Goal: Transaction & Acquisition: Purchase product/service

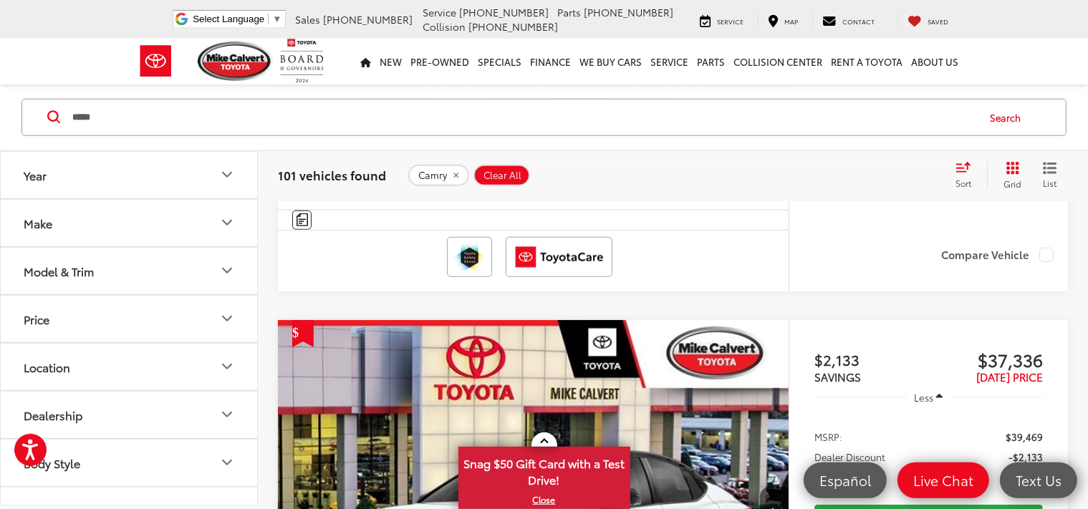
scroll to position [1134, 0]
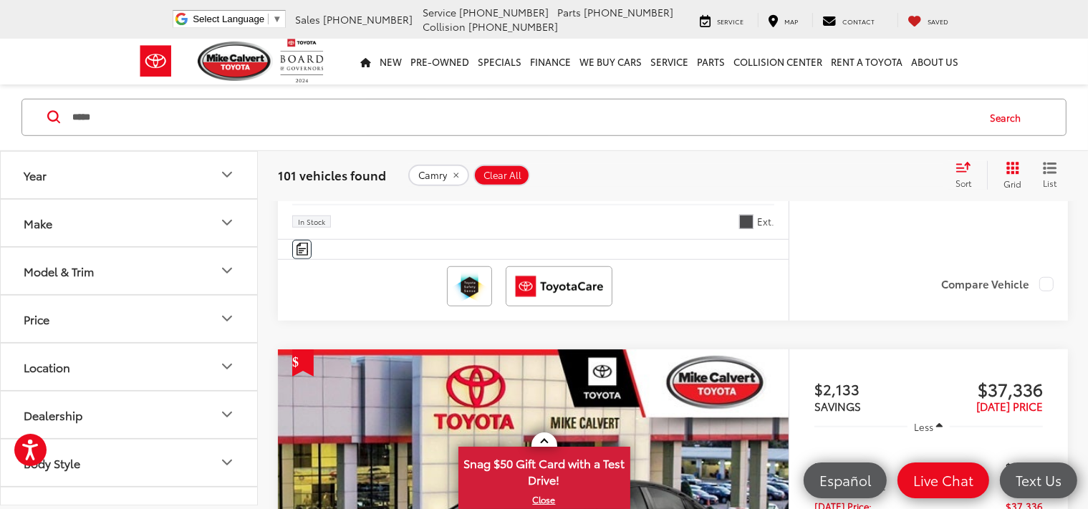
click at [852, 499] on span "[DATE] Price:" at bounding box center [842, 506] width 57 height 14
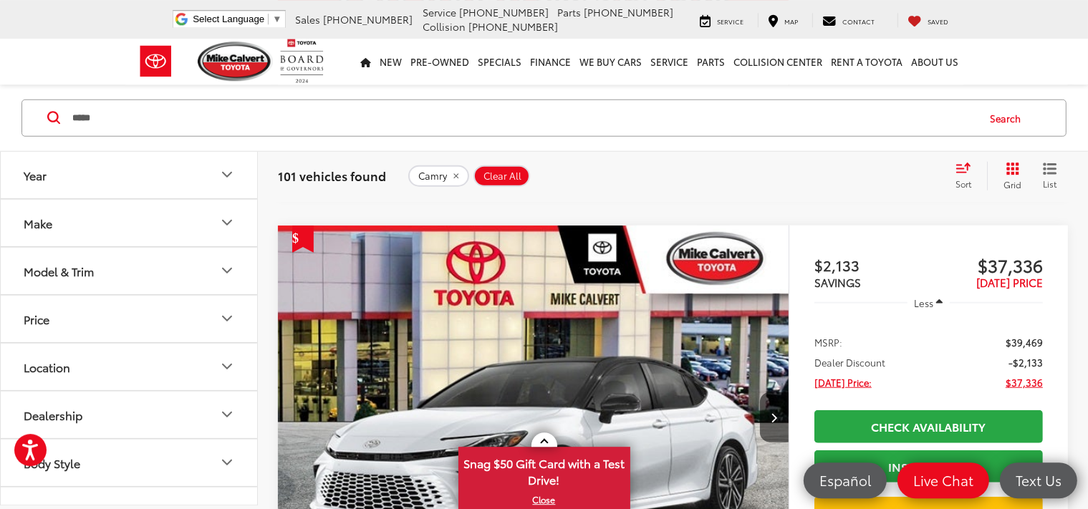
scroll to position [1210, 0]
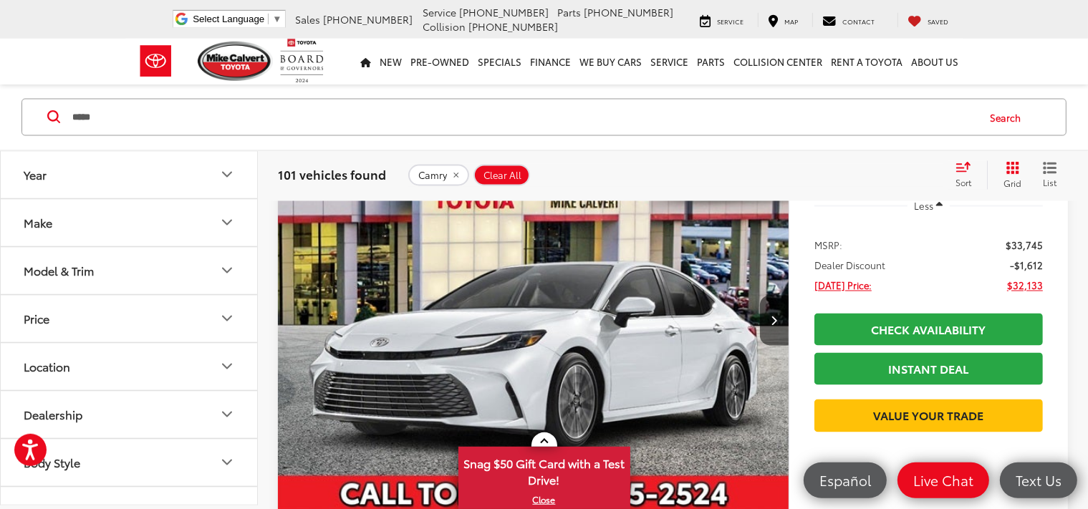
scroll to position [2571, 0]
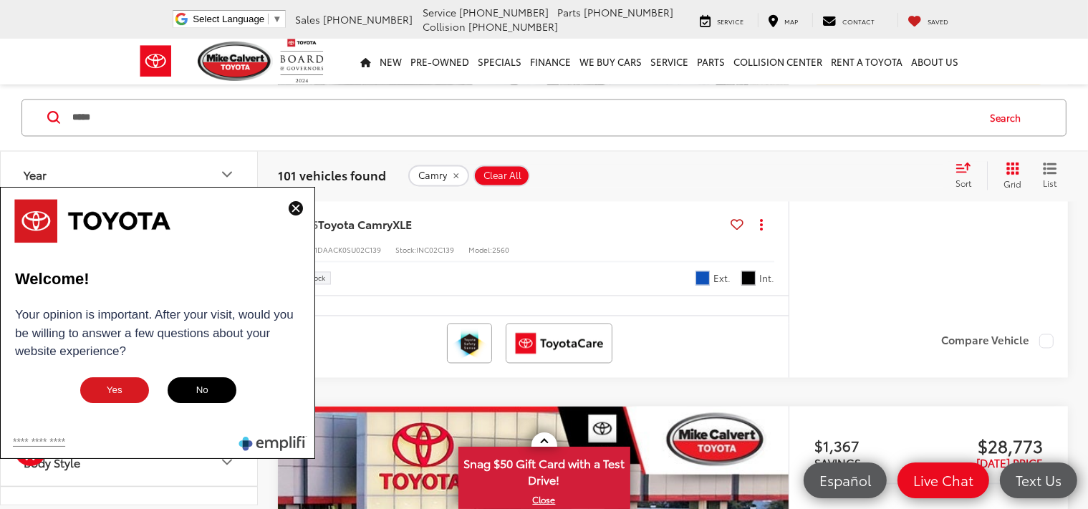
scroll to position [3025, 0]
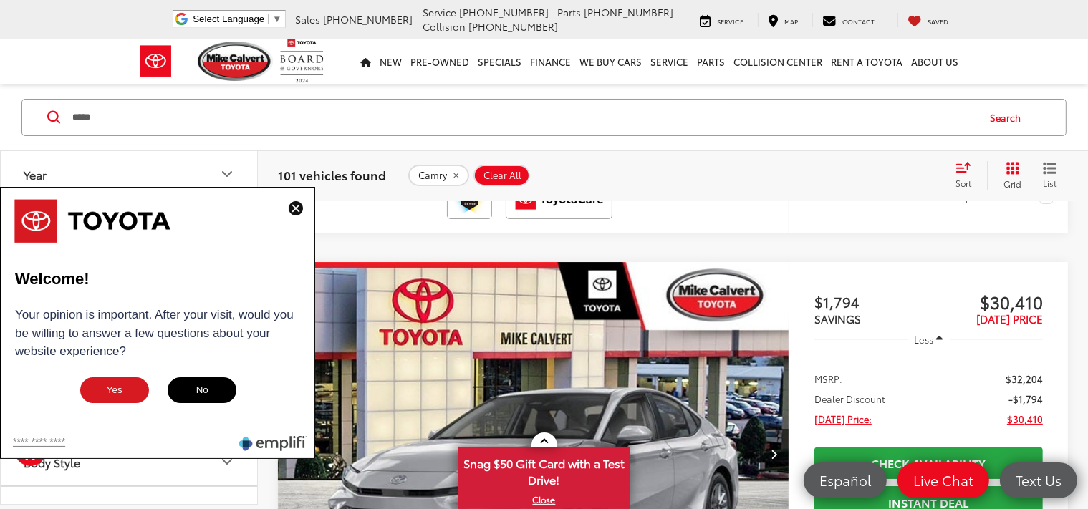
scroll to position [5596, 0]
